Goal: Transaction & Acquisition: Purchase product/service

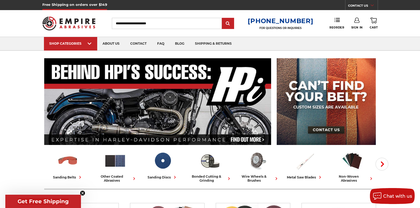
click at [133, 21] on input "Search" at bounding box center [167, 23] width 110 height 11
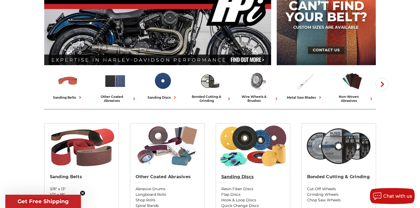
scroll to position [186, 0]
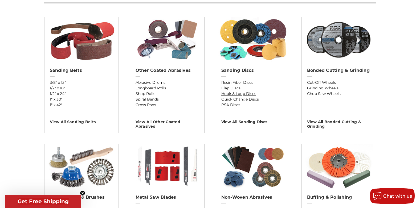
click at [245, 95] on link "Hook & Loop Discs" at bounding box center [252, 94] width 63 height 6
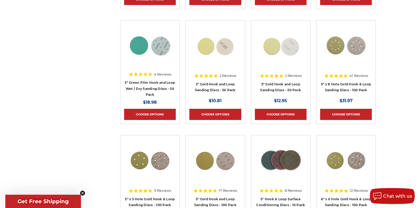
scroll to position [27, 0]
